Goal: Information Seeking & Learning: Learn about a topic

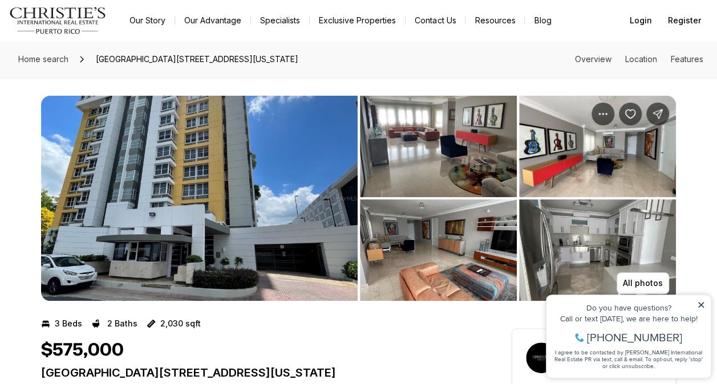
scroll to position [101, 0]
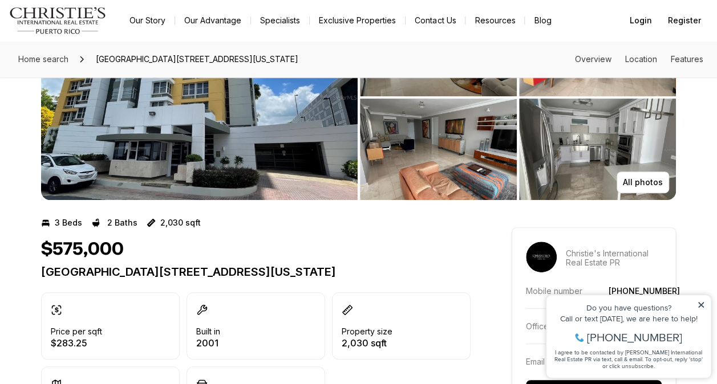
click at [699, 311] on div "Do you have questions?" at bounding box center [628, 308] width 153 height 8
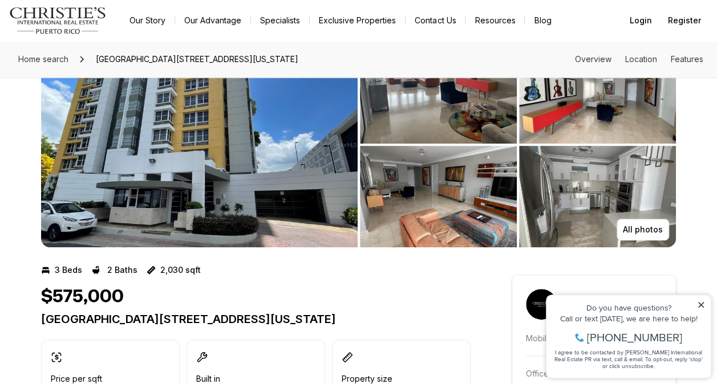
scroll to position [0, 0]
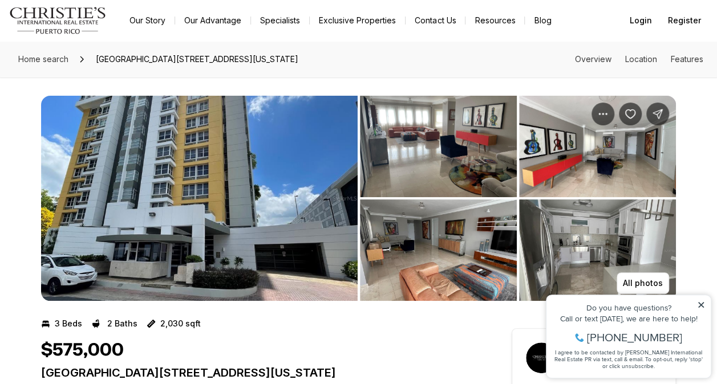
click at [315, 210] on img "View image gallery" at bounding box center [199, 198] width 317 height 205
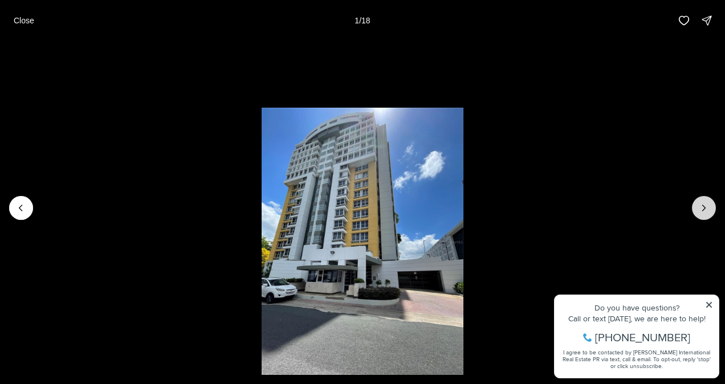
click at [706, 207] on icon "Next slide" at bounding box center [704, 207] width 11 height 11
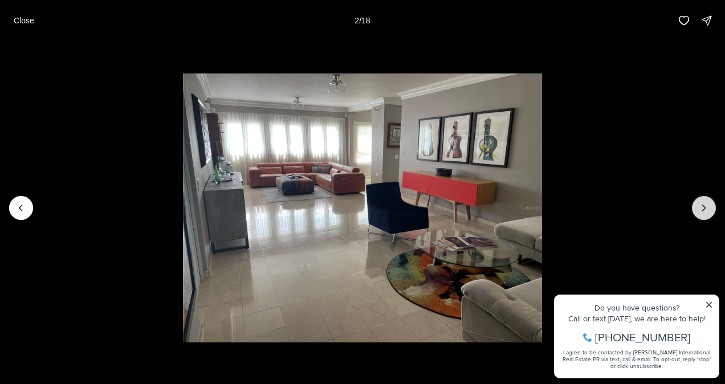
click at [706, 207] on icon "Next slide" at bounding box center [704, 207] width 11 height 11
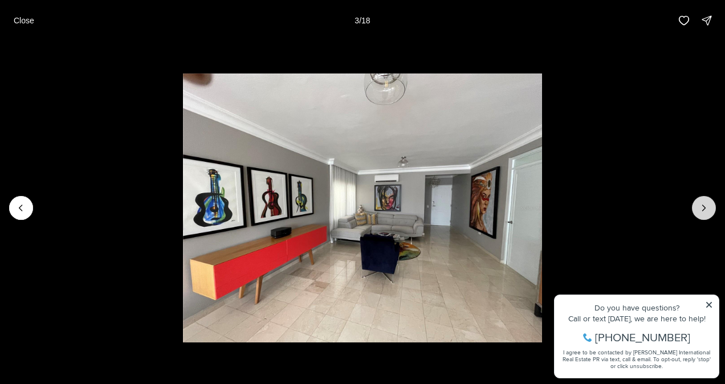
click at [706, 207] on icon "Next slide" at bounding box center [704, 207] width 11 height 11
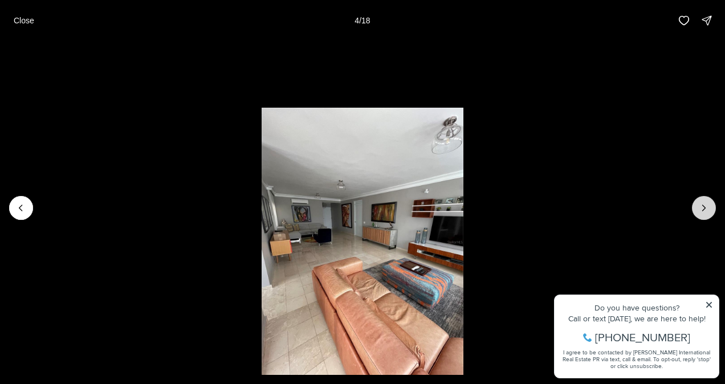
click at [706, 207] on icon "Next slide" at bounding box center [704, 207] width 11 height 11
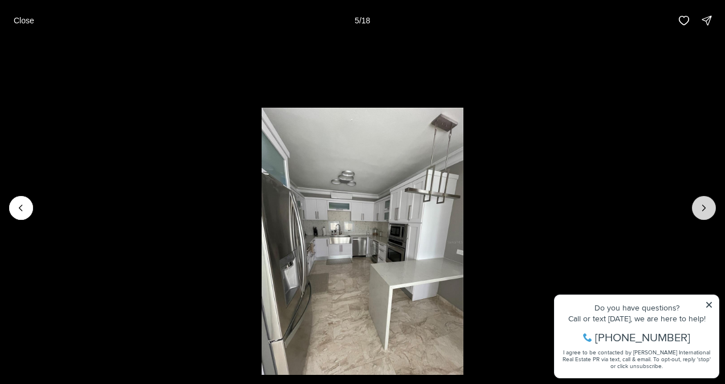
click at [706, 207] on icon "Next slide" at bounding box center [704, 207] width 11 height 11
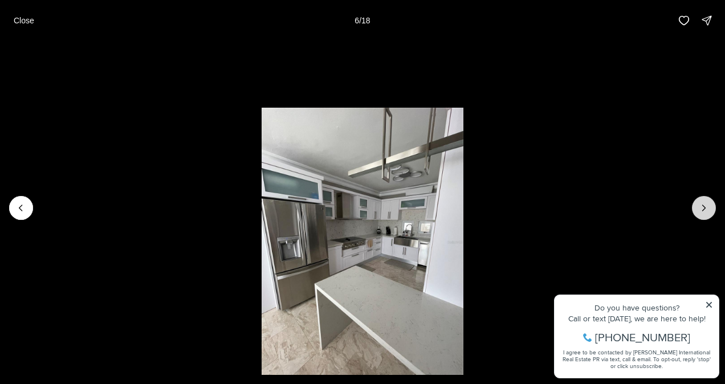
click at [706, 207] on icon "Next slide" at bounding box center [704, 207] width 11 height 11
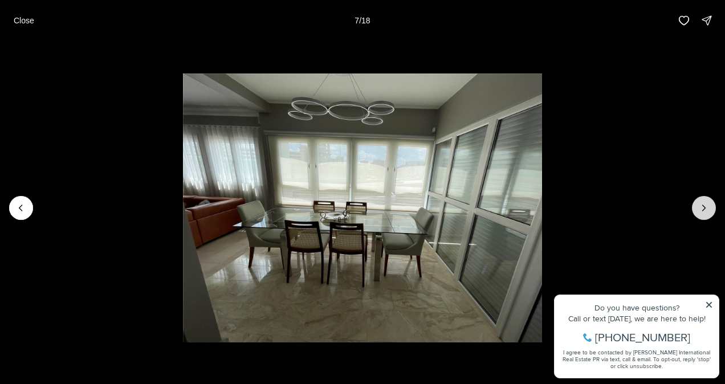
click at [706, 207] on icon "Next slide" at bounding box center [704, 207] width 11 height 11
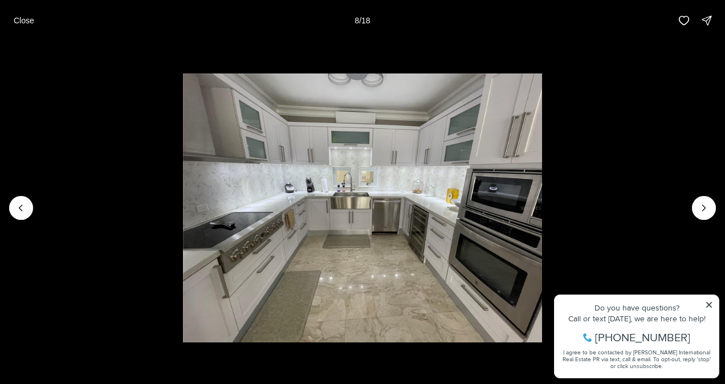
click at [27, 197] on li "8 of 18" at bounding box center [362, 208] width 725 height 334
click at [25, 206] on icon "Previous slide" at bounding box center [20, 207] width 11 height 11
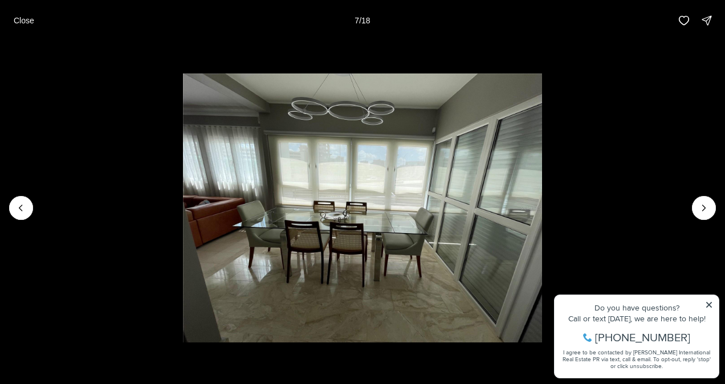
click at [386, 176] on img "7 of 18" at bounding box center [362, 208] width 359 height 269
click at [699, 213] on icon "Next slide" at bounding box center [704, 207] width 11 height 11
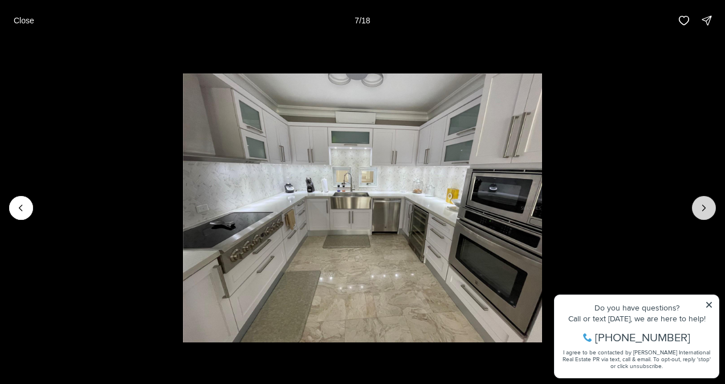
click at [699, 213] on icon "Next slide" at bounding box center [704, 207] width 11 height 11
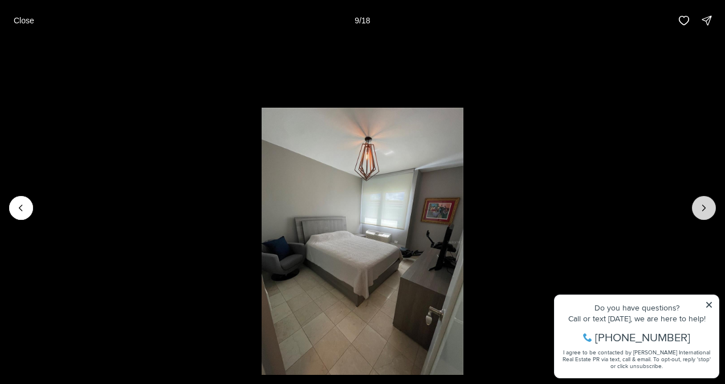
click at [699, 213] on icon "Next slide" at bounding box center [704, 207] width 11 height 11
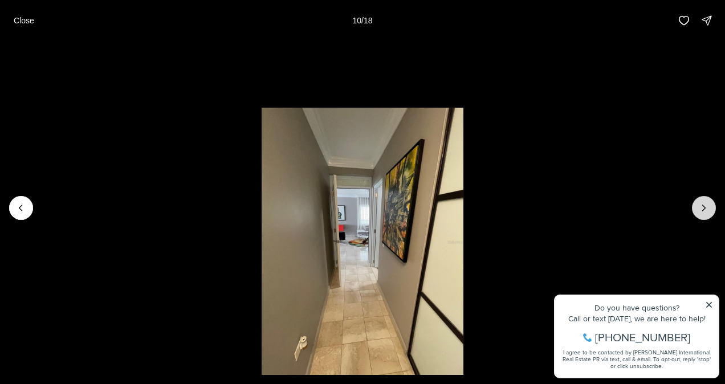
click at [699, 213] on icon "Next slide" at bounding box center [704, 207] width 11 height 11
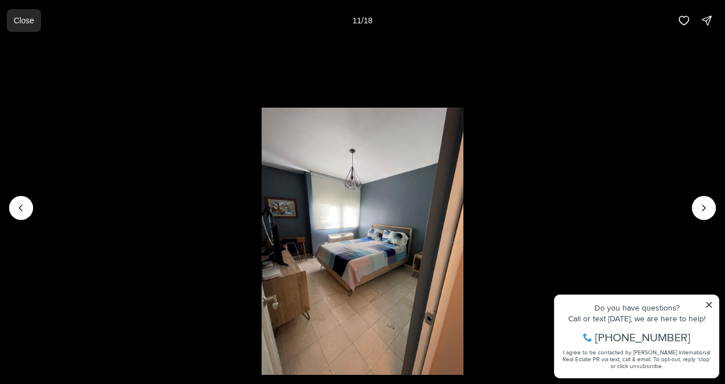
click at [23, 24] on p "Close" at bounding box center [24, 20] width 21 height 9
